Goal: Information Seeking & Learning: Learn about a topic

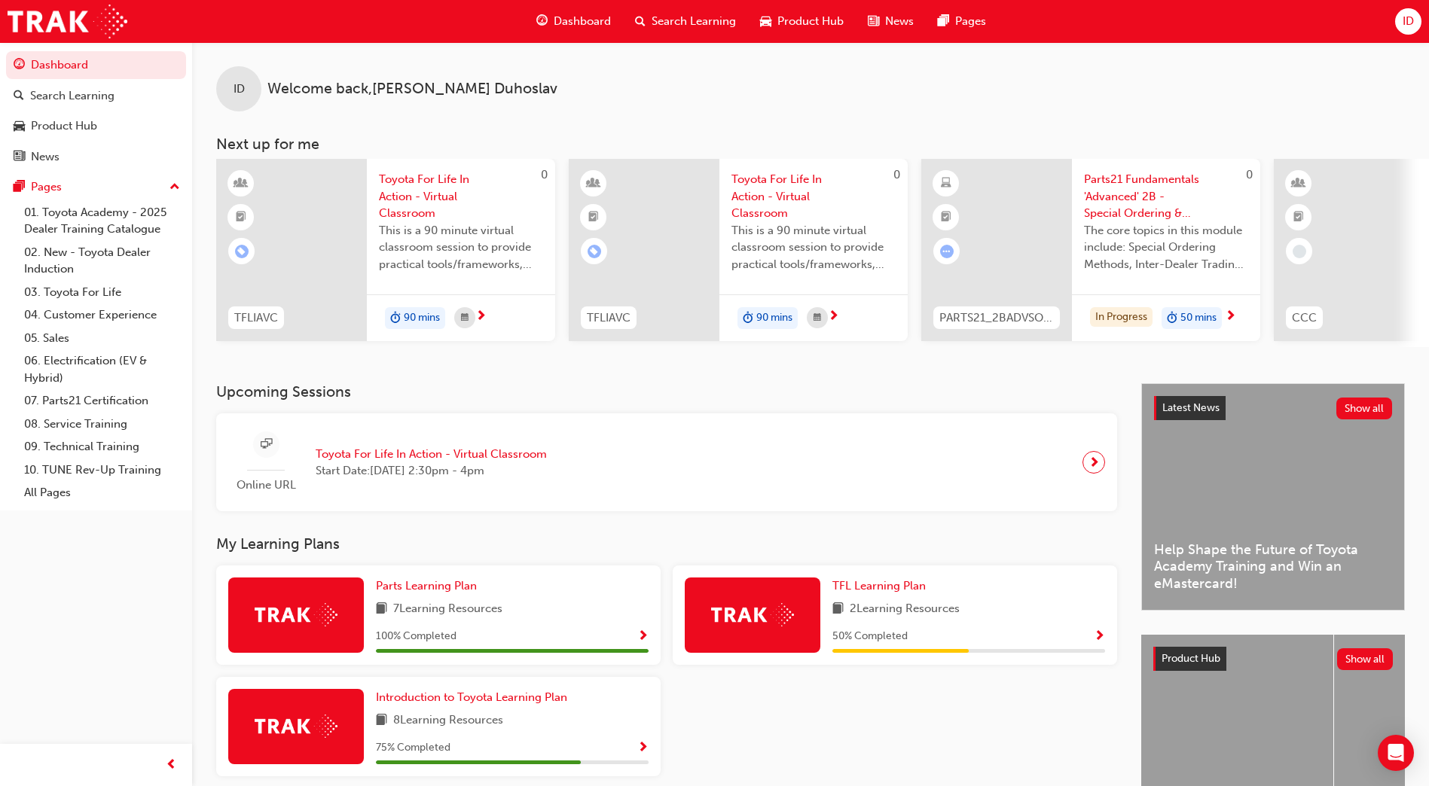
click at [1160, 238] on span "The core topics in this module include: Special Ordering Methods, Inter-Dealer …" at bounding box center [1166, 247] width 164 height 51
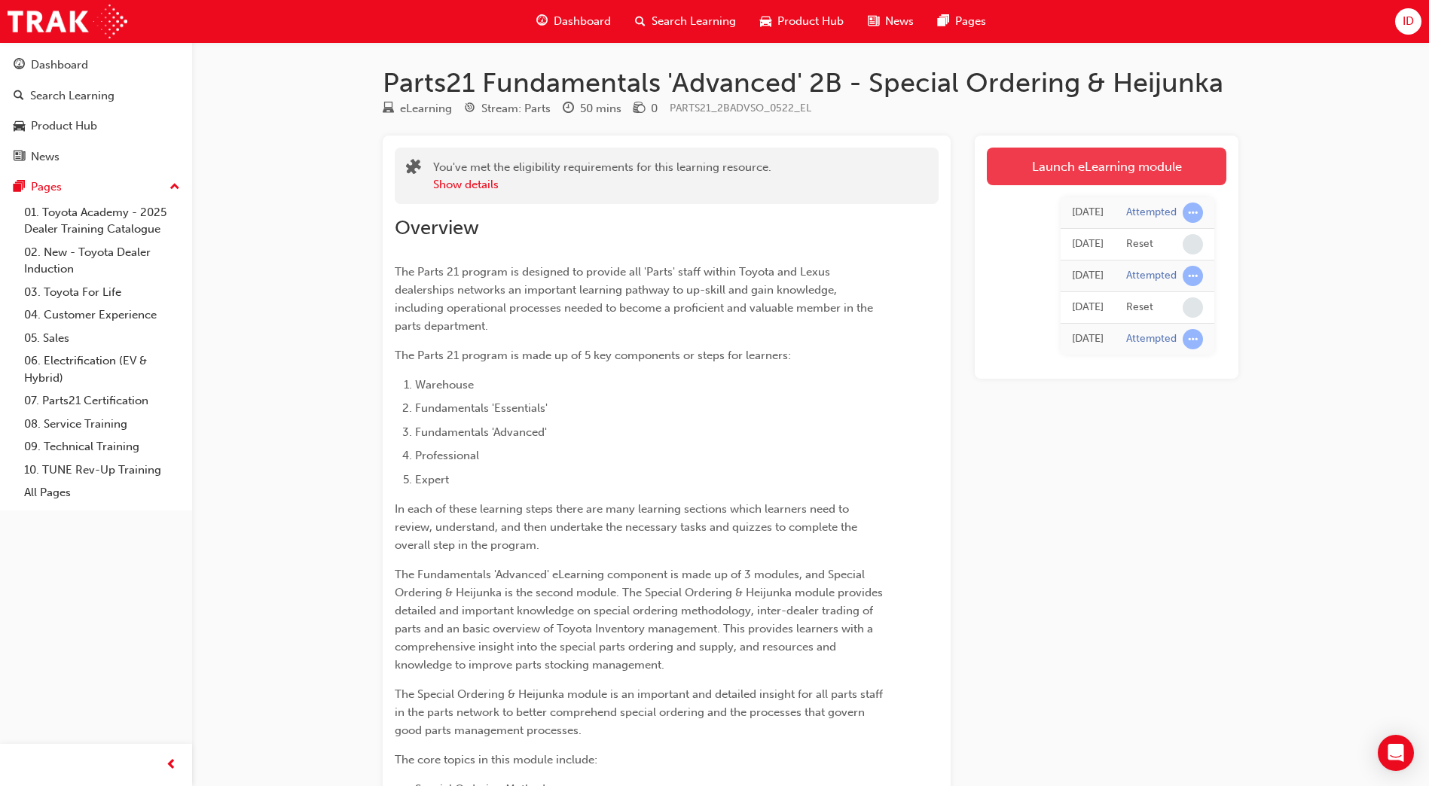
click at [1066, 163] on link "Launch eLearning module" at bounding box center [1106, 167] width 239 height 38
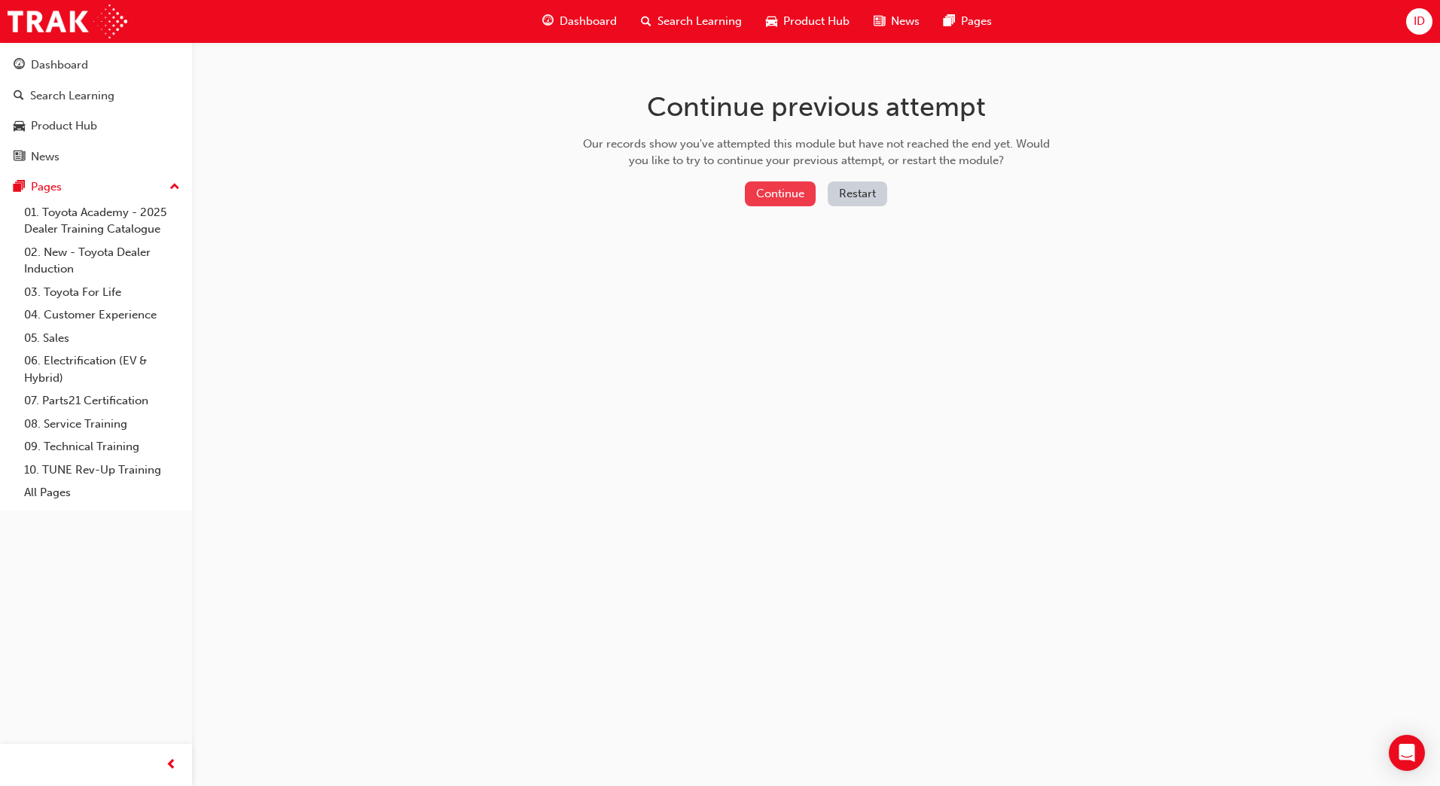
click at [776, 191] on button "Continue" at bounding box center [780, 193] width 71 height 25
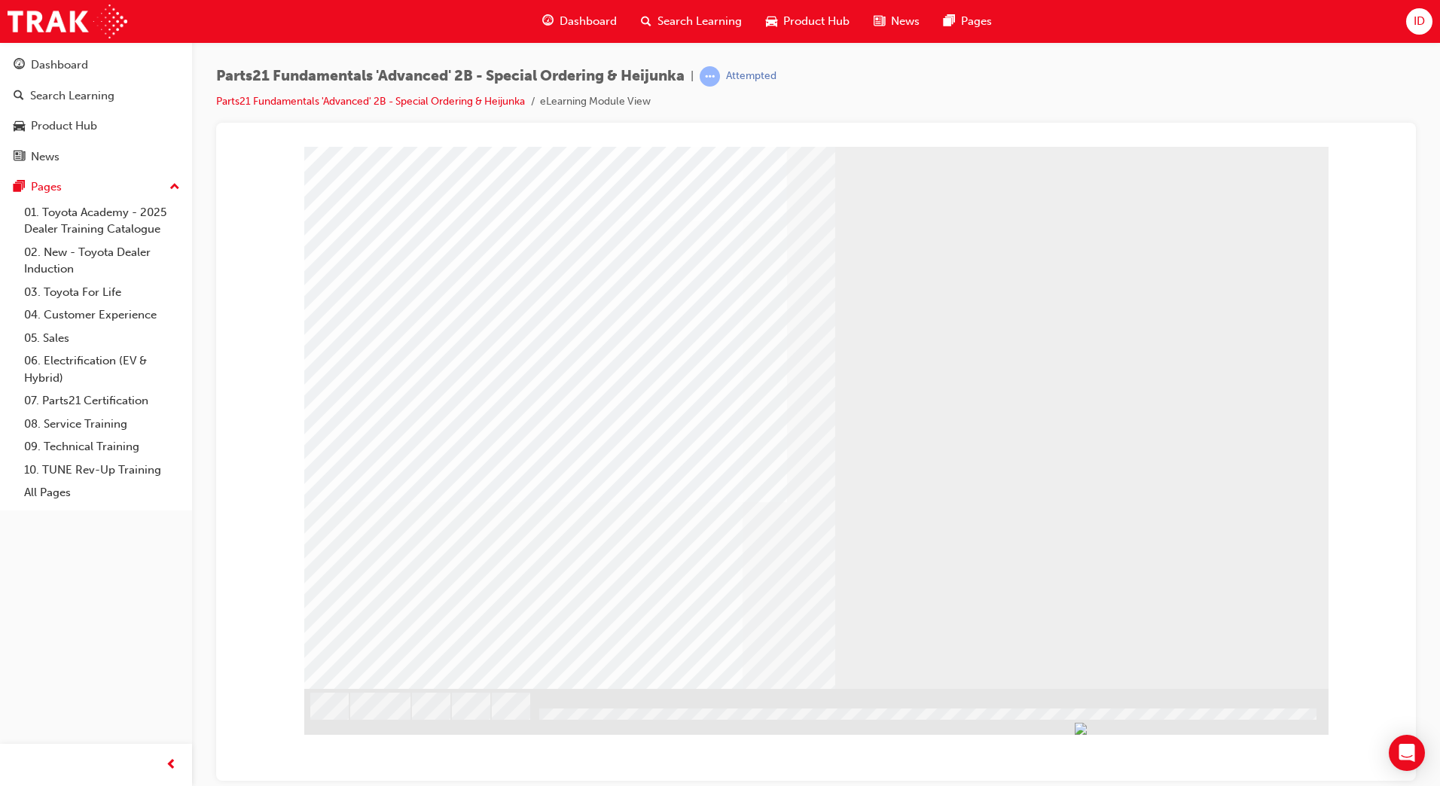
click at [577, 17] on span "Dashboard" at bounding box center [588, 21] width 57 height 17
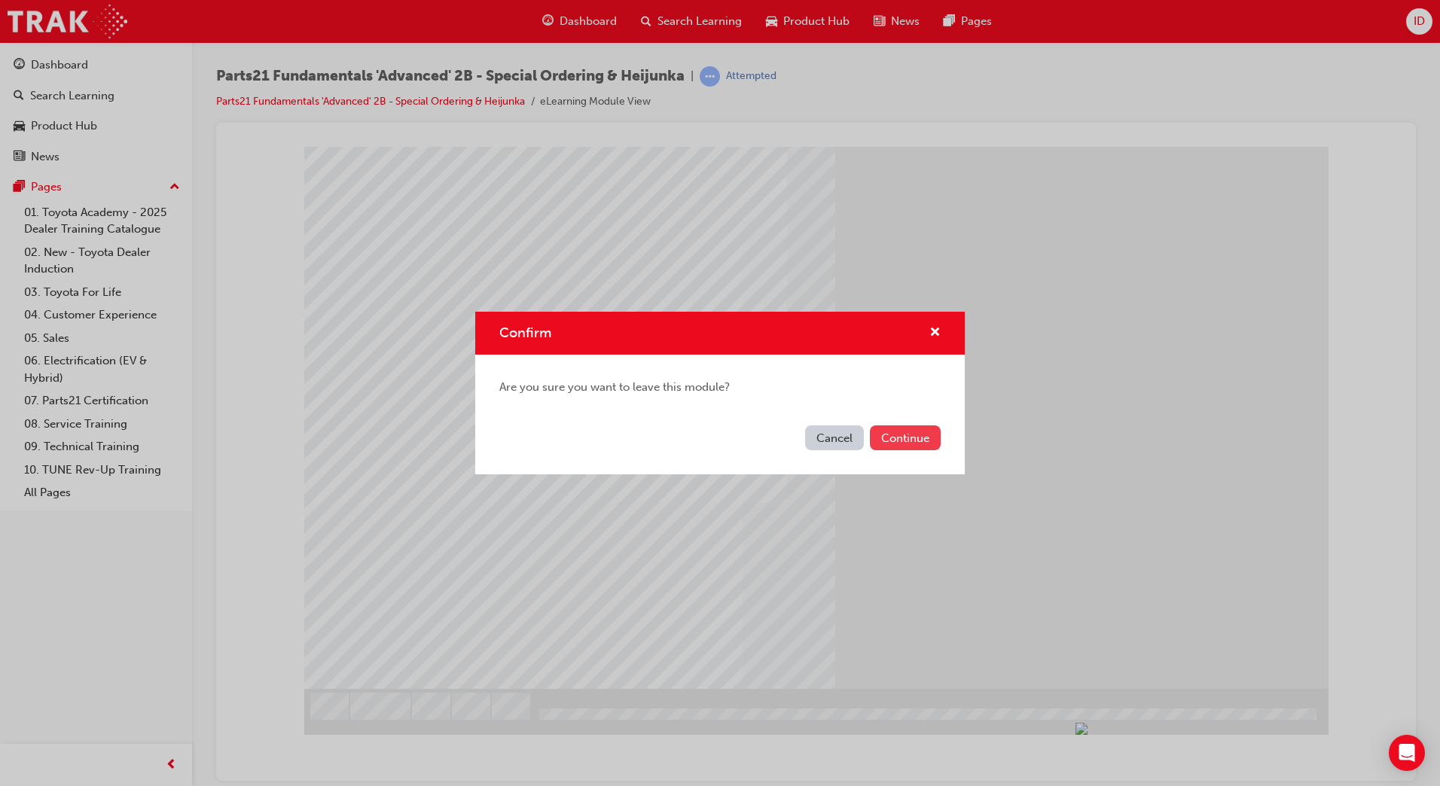
click at [916, 434] on button "Continue" at bounding box center [905, 438] width 71 height 25
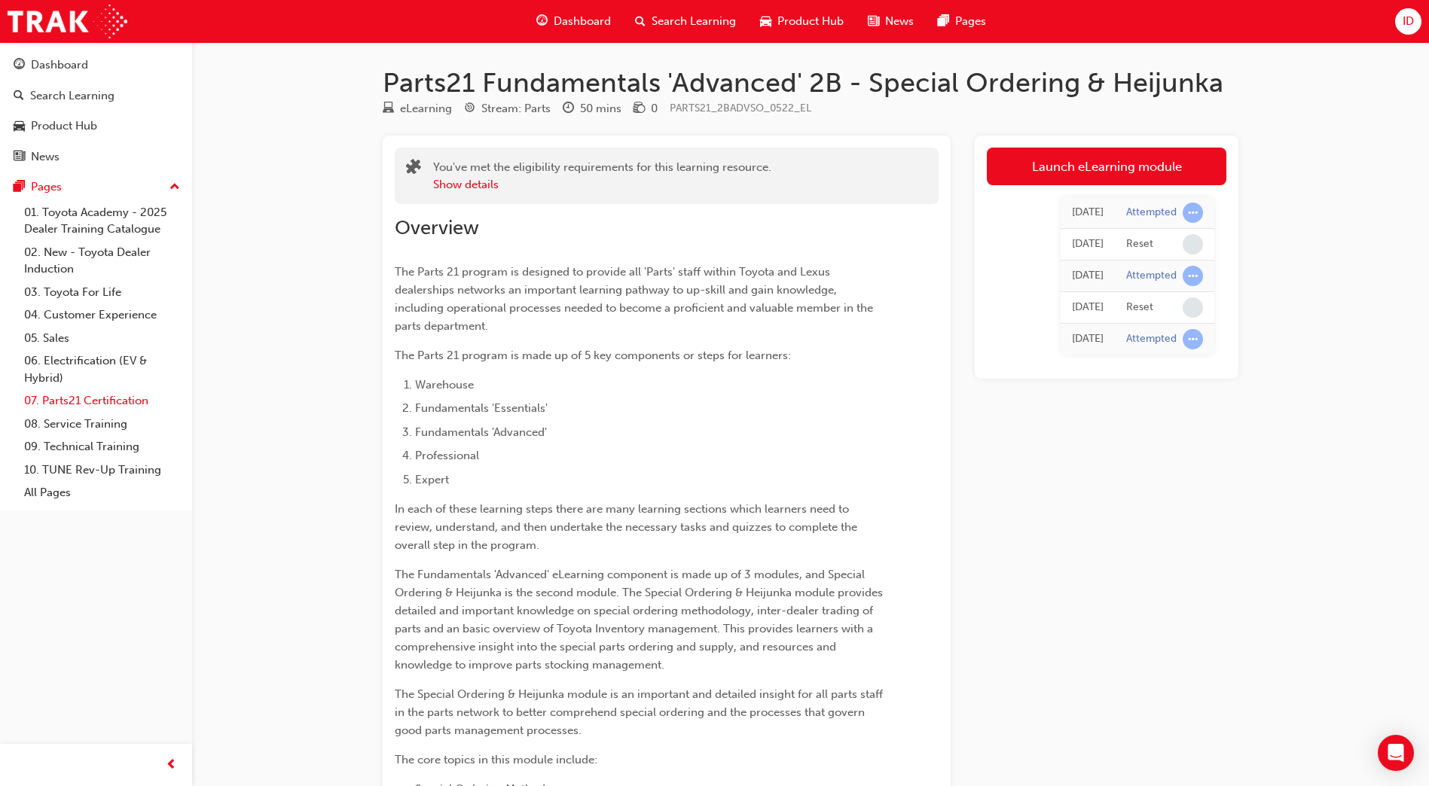
click at [95, 401] on link "07. Parts21 Certification" at bounding box center [102, 400] width 168 height 23
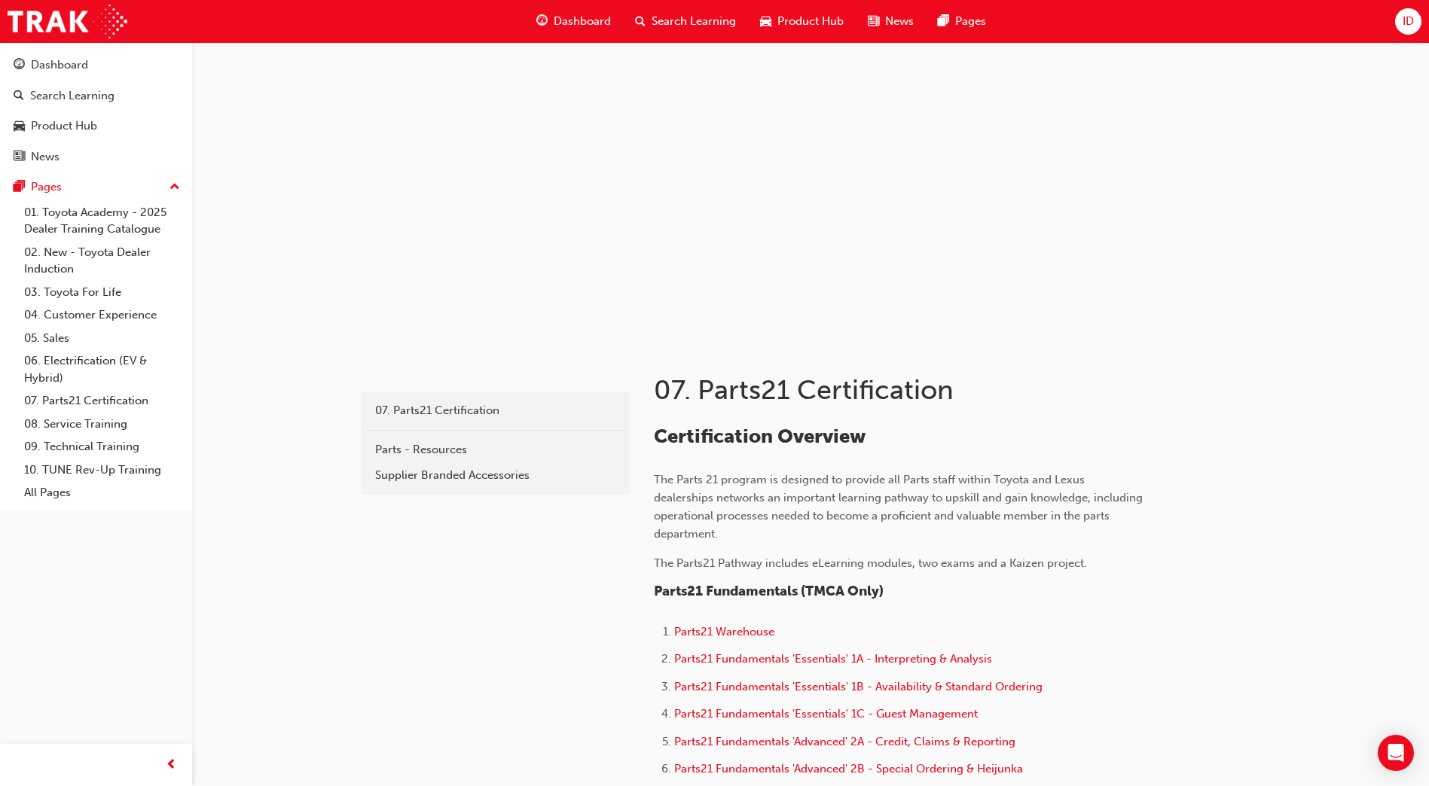
scroll to position [301, 0]
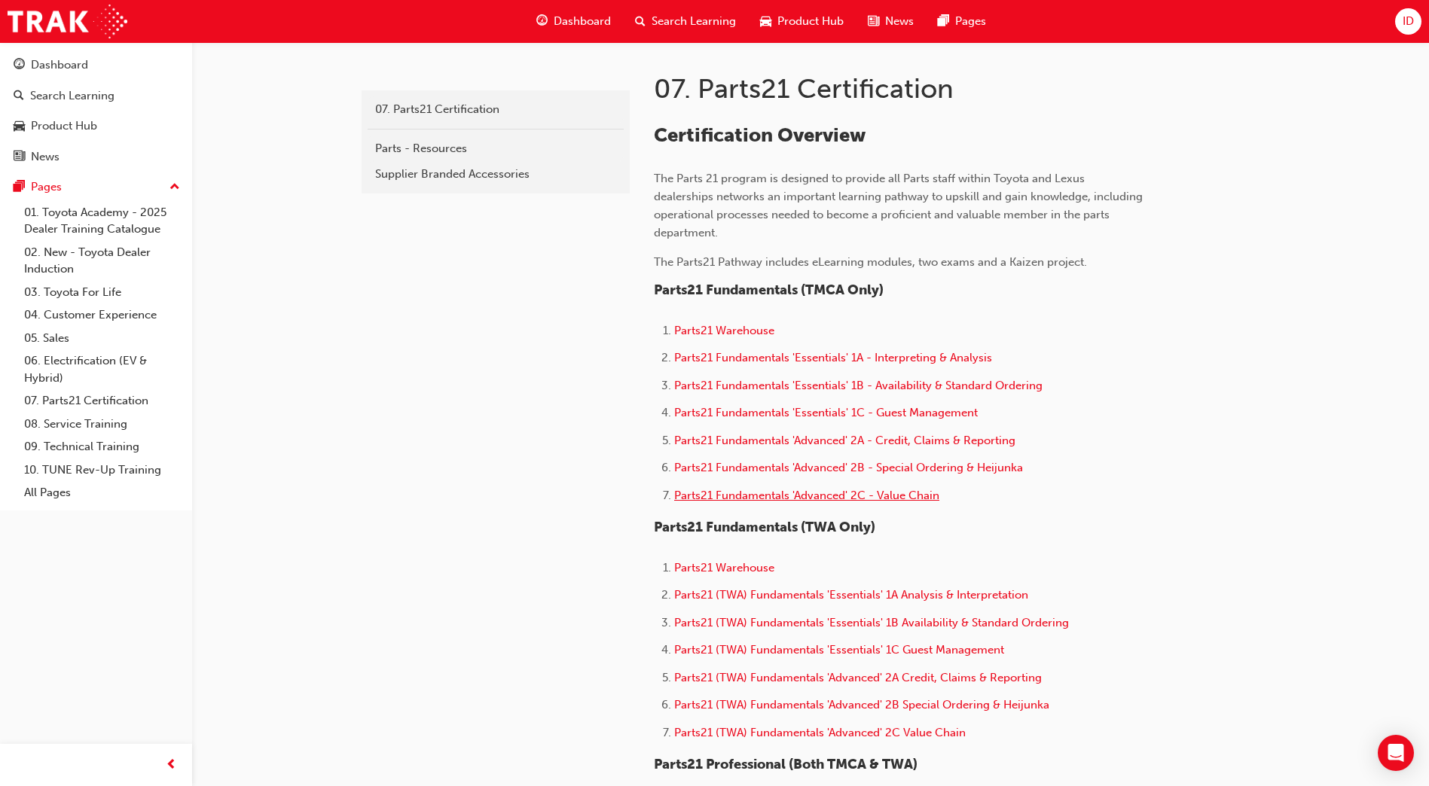
click at [828, 494] on span "Parts21 Fundamentals 'Advanced' 2C - Value Chain" at bounding box center [806, 496] width 265 height 14
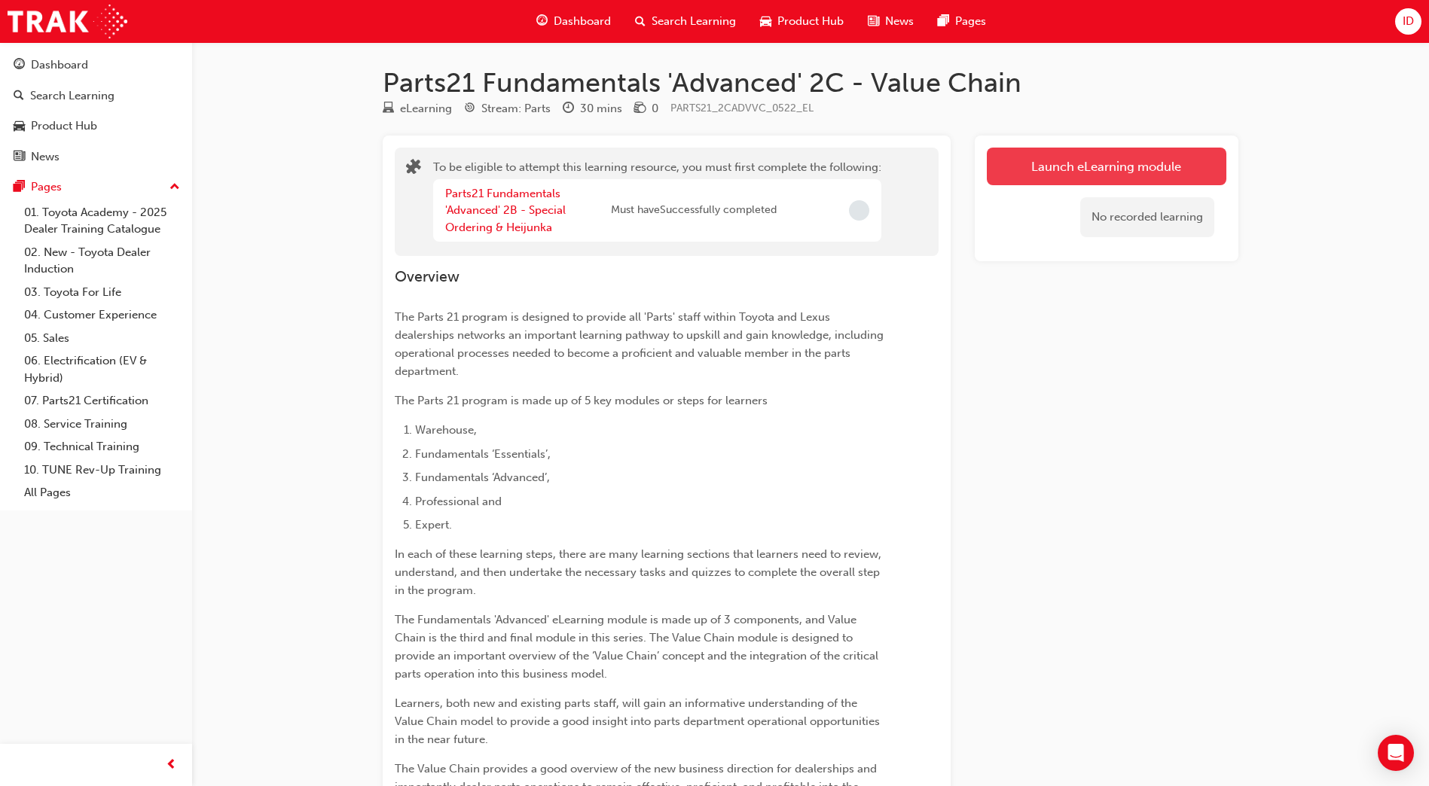
click at [1044, 175] on button "Launch eLearning module" at bounding box center [1106, 167] width 239 height 38
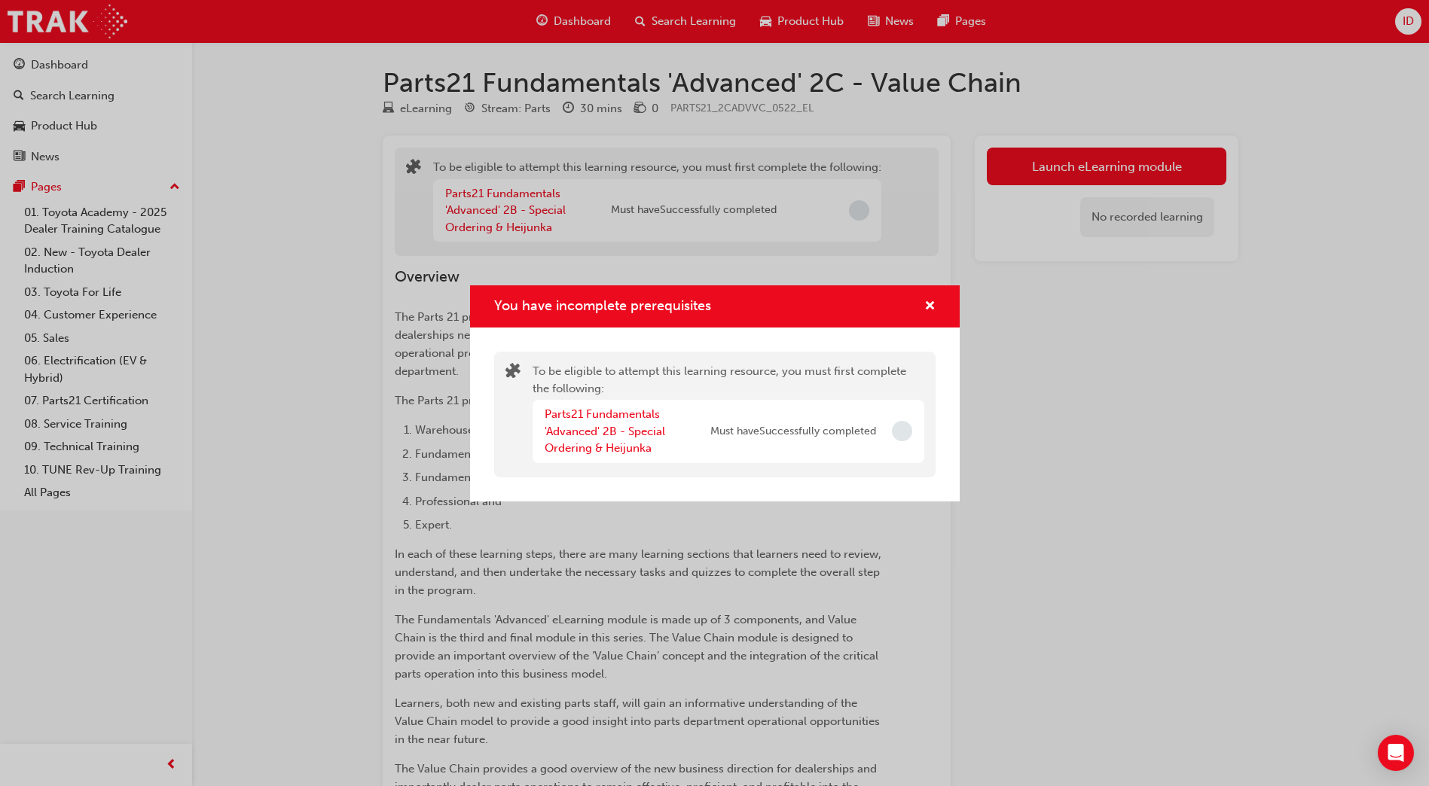
click at [369, 215] on div "You have incomplete prerequisites To be eligible to attempt this learning resou…" at bounding box center [714, 393] width 1429 height 786
